Goal: Task Accomplishment & Management: Use online tool/utility

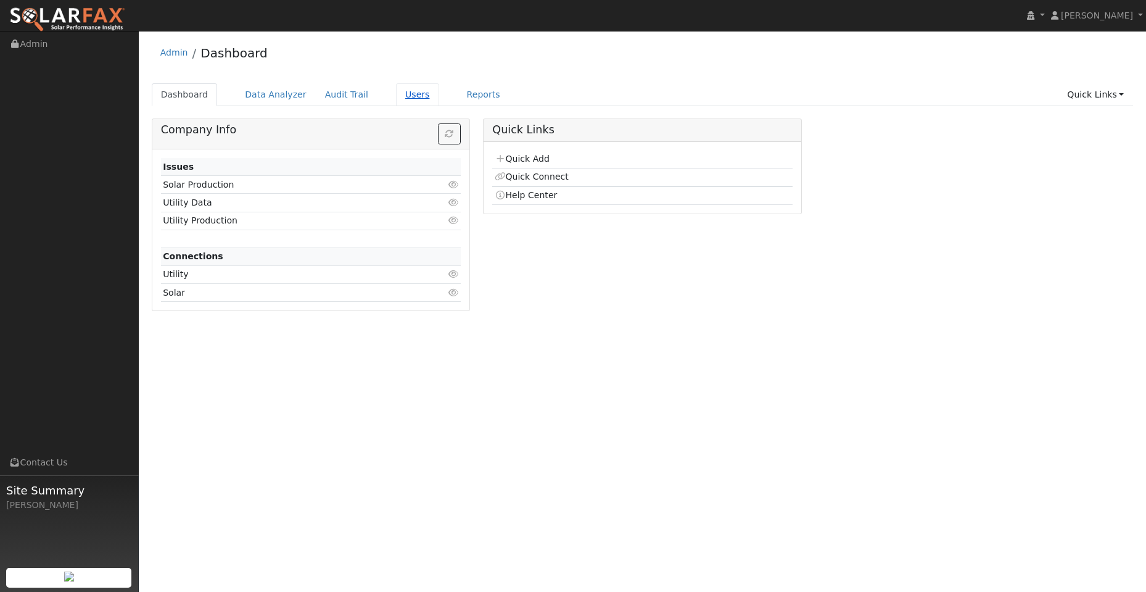
click at [402, 94] on link "Users" at bounding box center [417, 94] width 43 height 23
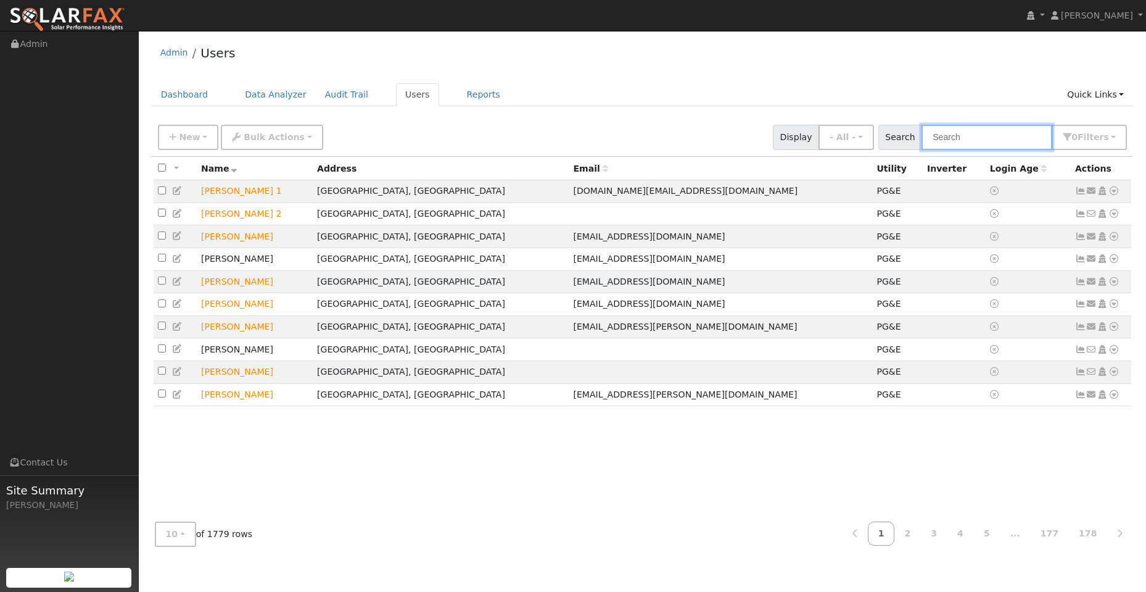
click at [949, 134] on input "text" at bounding box center [987, 137] width 131 height 25
paste input "Ini Li"
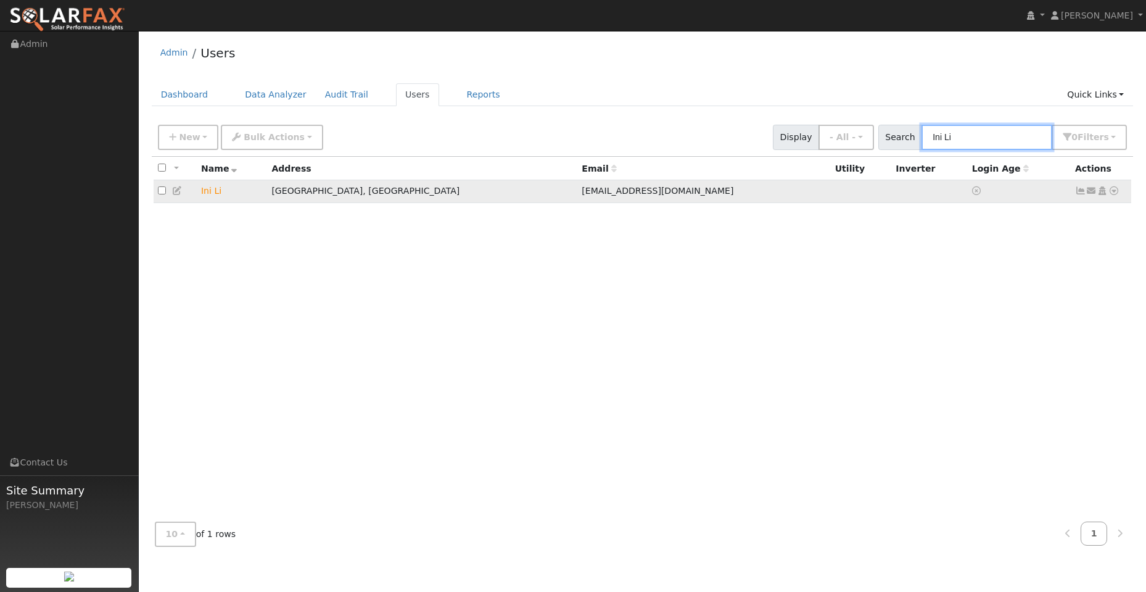
type input "Ini Li"
click at [1116, 192] on icon at bounding box center [1114, 190] width 11 height 9
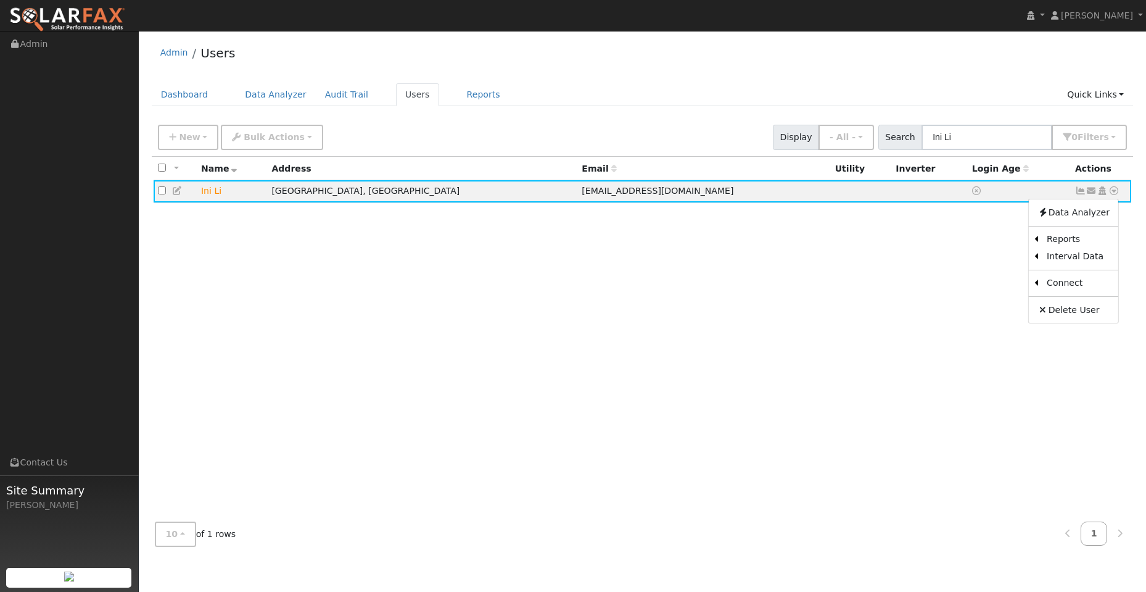
click at [0, 0] on link "Utility" at bounding box center [0, 0] width 0 height 0
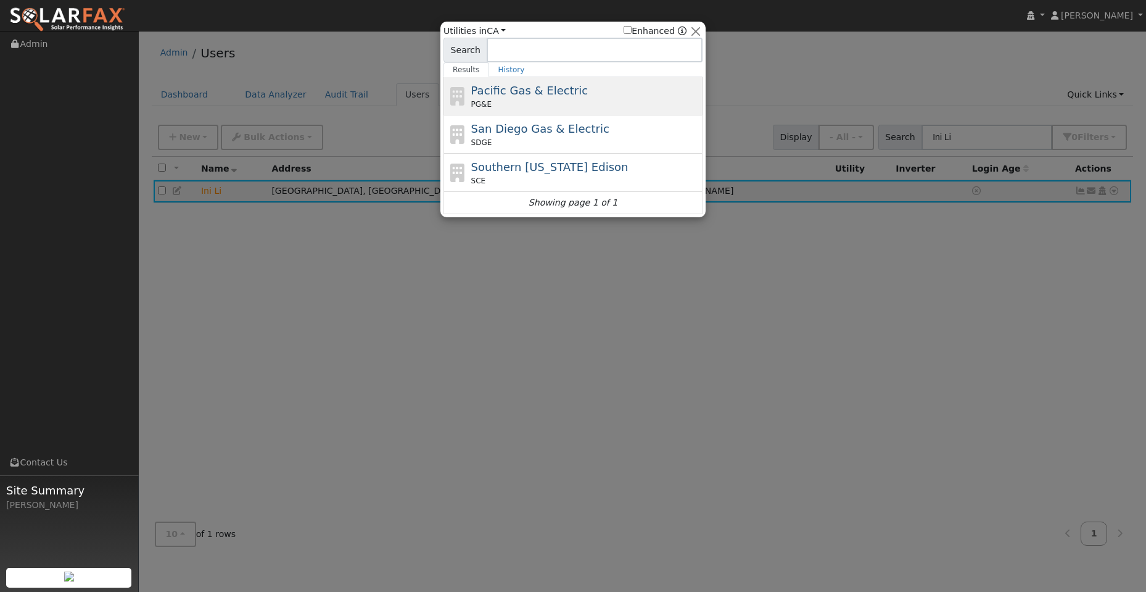
click at [582, 100] on div "PG&E" at bounding box center [585, 104] width 229 height 11
